Goal: Find specific page/section: Find specific page/section

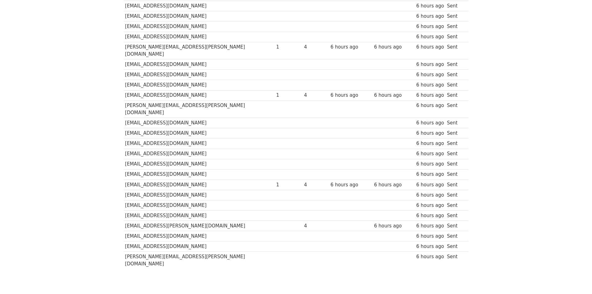
scroll to position [122, 0]
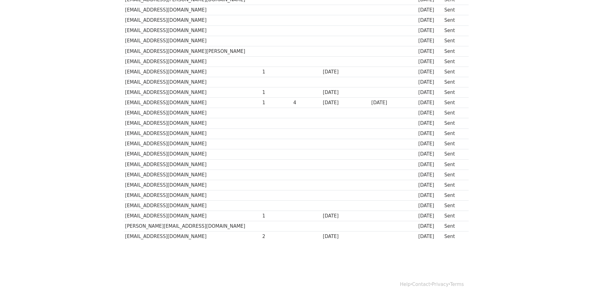
scroll to position [122, 0]
